Goal: Check status: Check status

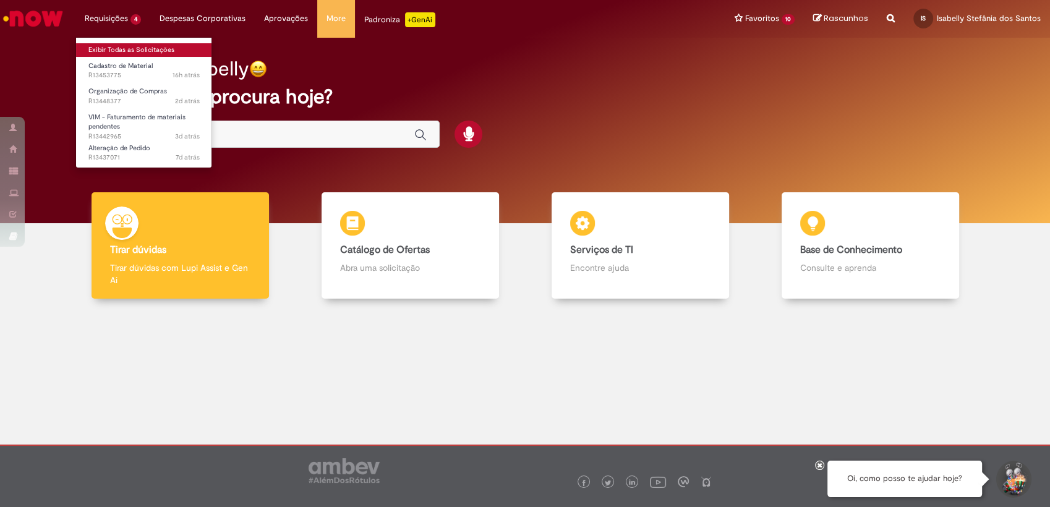
click at [129, 47] on link "Exibir Todas as Solicitações" at bounding box center [144, 50] width 136 height 14
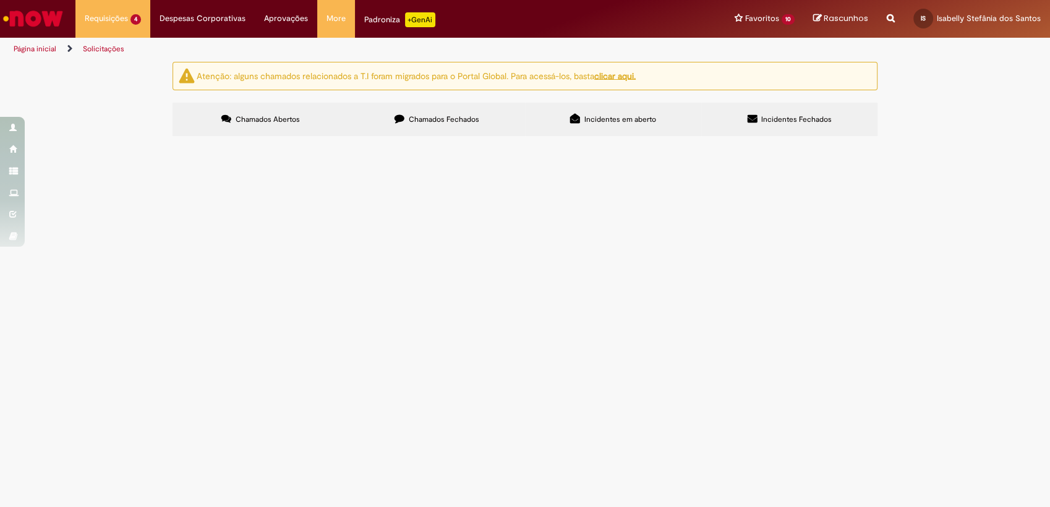
click at [0, 0] on span "Gostaria de realização a habilitação dos 10 materiais nos tipos de avaliação: P…" at bounding box center [0, 0] width 0 height 0
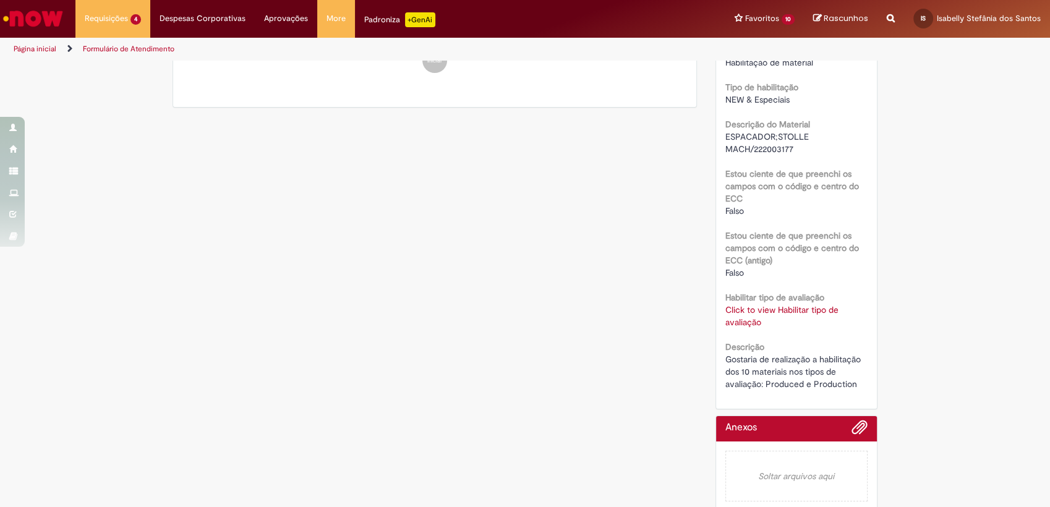
scroll to position [356, 0]
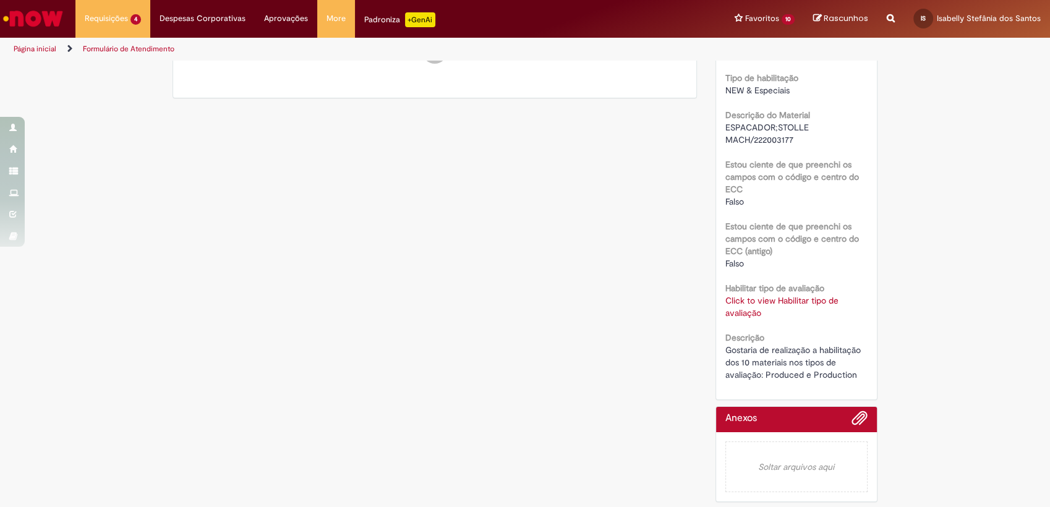
click at [767, 304] on link "Click to view Habilitar tipo de avaliação" at bounding box center [782, 307] width 113 height 24
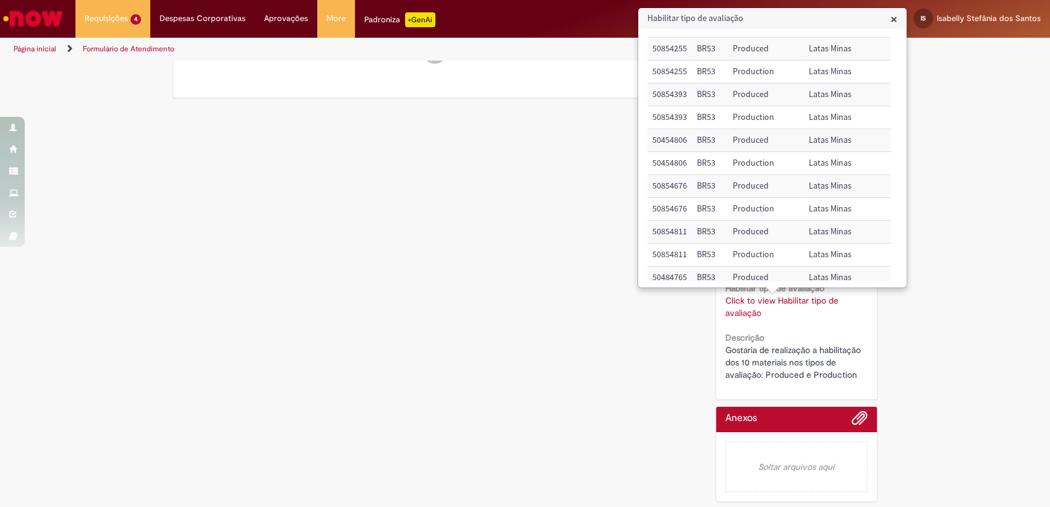
scroll to position [206, 0]
click at [549, 244] on div "Verificar Código de Barras Aguardando Aprovação Aguardando atendimento Solicita…" at bounding box center [525, 107] width 724 height 803
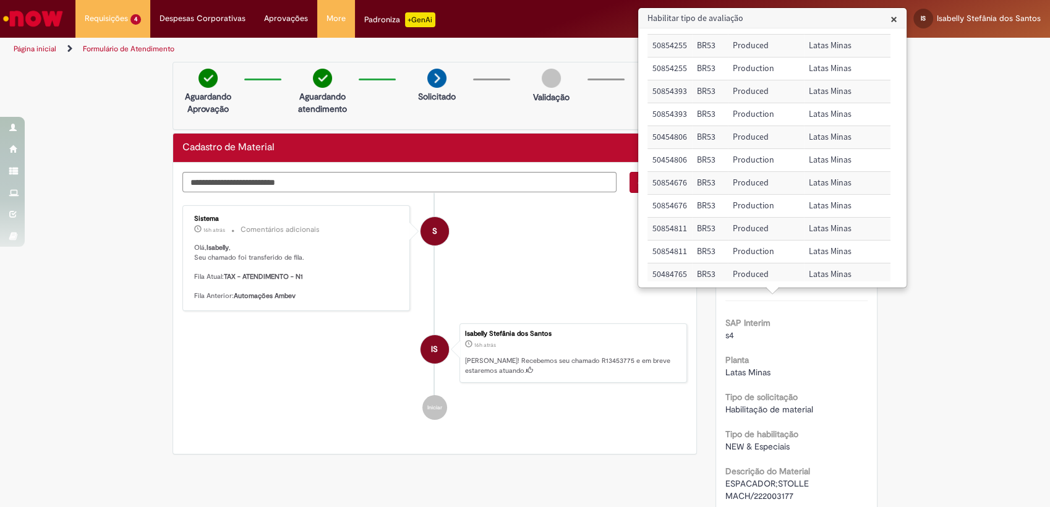
scroll to position [0, 0]
click at [898, 26] on span "×" at bounding box center [894, 19] width 7 height 17
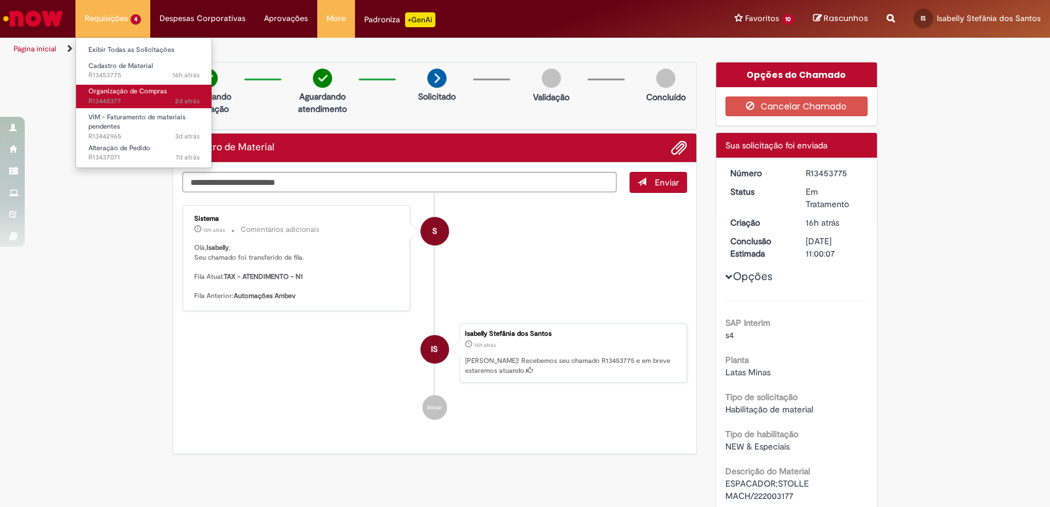
click at [121, 92] on span "Organização de Compras" at bounding box center [127, 91] width 79 height 9
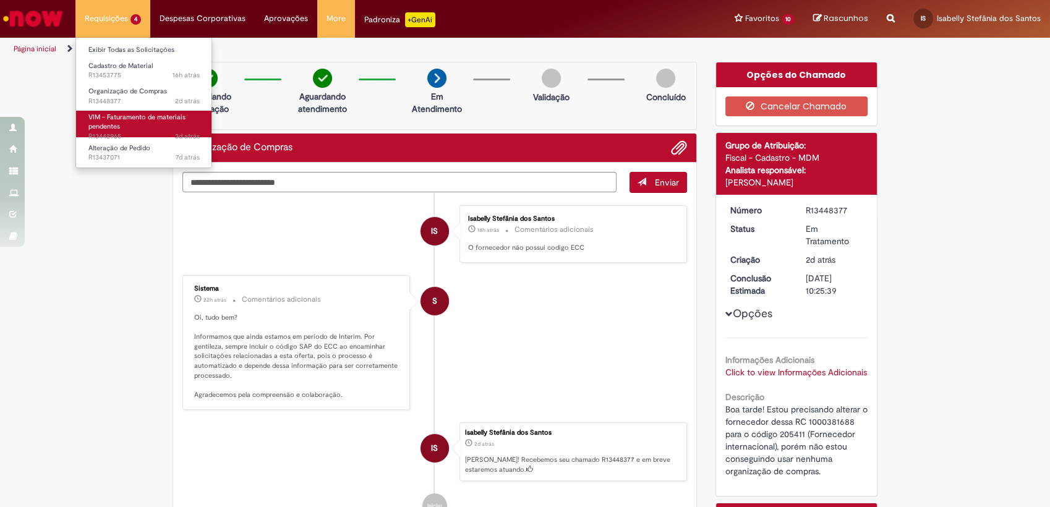
click at [153, 132] on span "3d atrás 3 dias atrás R13442965" at bounding box center [143, 137] width 111 height 10
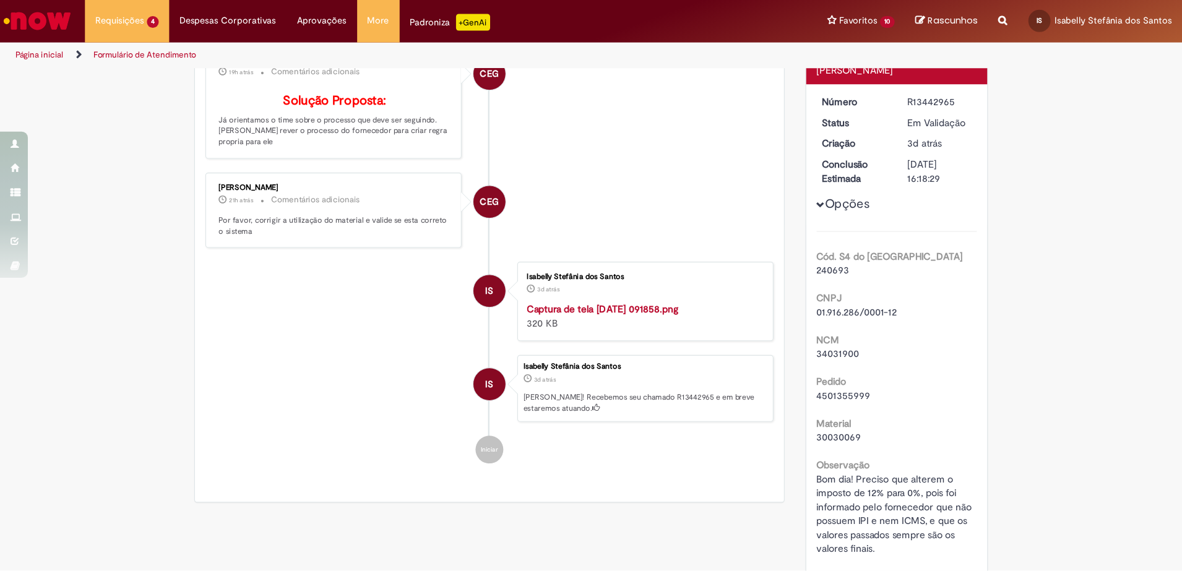
scroll to position [206, 0]
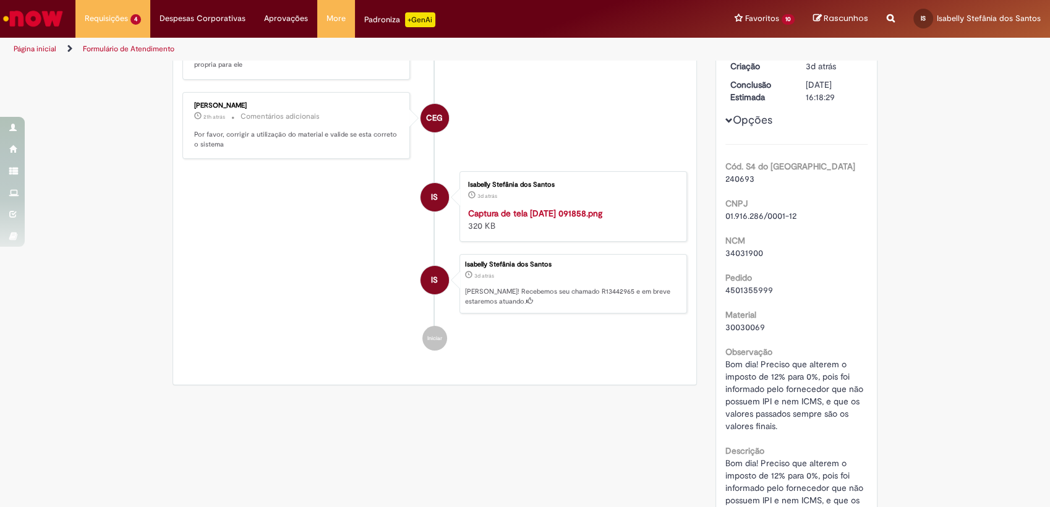
click at [853, 354] on div "Observação Bom dia! Preciso que alterem o imposto de 12% para 0%, pois foi info…" at bounding box center [797, 388] width 143 height 90
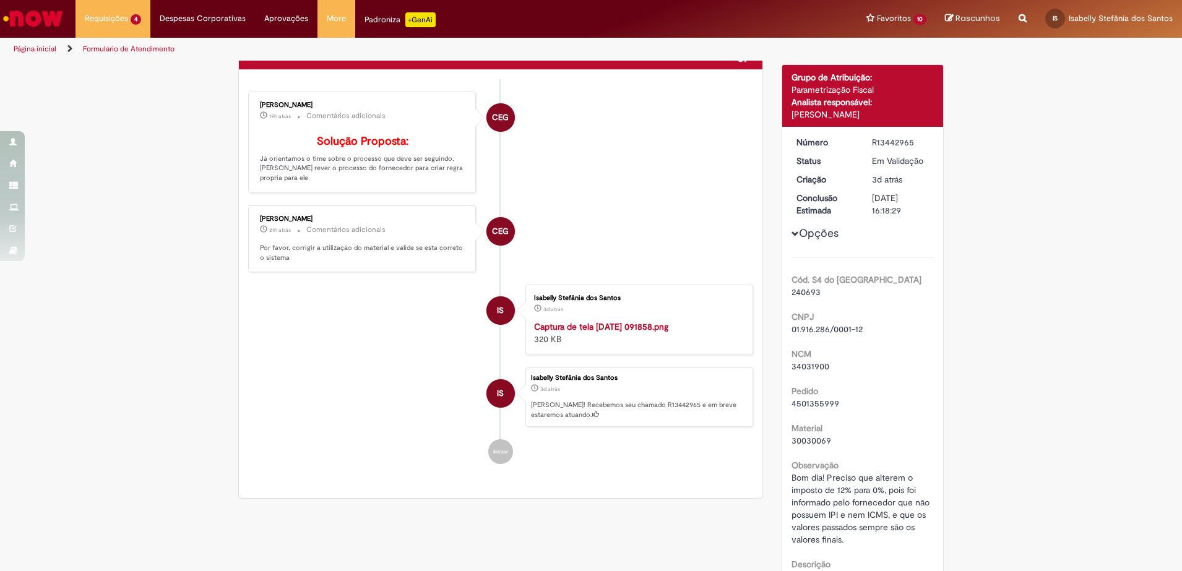
scroll to position [51, 0]
